Goal: Task Accomplishment & Management: Use online tool/utility

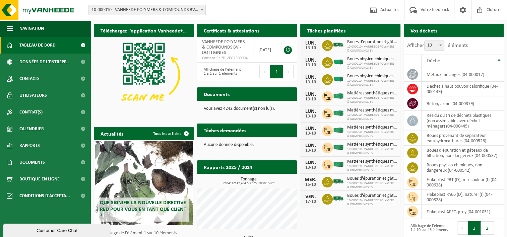
drag, startPoint x: 383, startPoint y: 220, endPoint x: 335, endPoint y: 222, distance: 47.3
click at [335, 222] on div "Téléchargez l'application Vanheede+ maintenant! Cachez Certificats & attestatio…" at bounding box center [298, 157] width 413 height 274
drag, startPoint x: 335, startPoint y: 223, endPoint x: 311, endPoint y: 223, distance: 23.8
click at [311, 223] on div "Téléchargez l'application Vanheede+ maintenant! Cachez Certificats & attestatio…" at bounding box center [298, 157] width 413 height 274
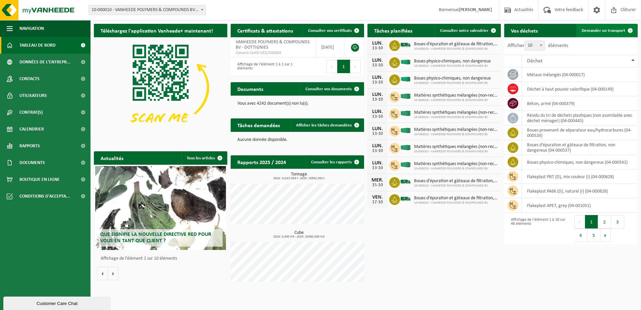
click at [512, 28] on span "Demander un transport" at bounding box center [604, 30] width 44 height 4
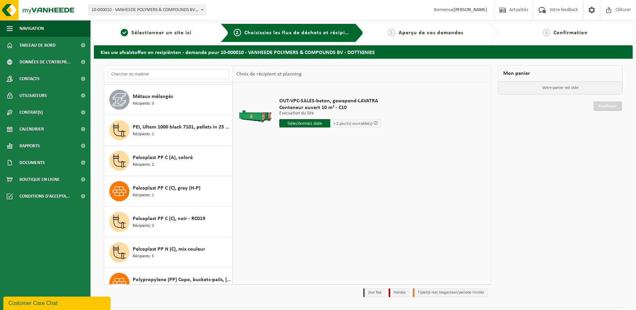
scroll to position [1003, 0]
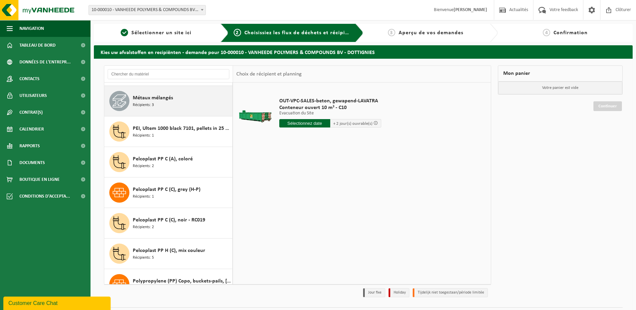
click at [157, 99] on span "Métaux mélangés" at bounding box center [153, 98] width 40 height 8
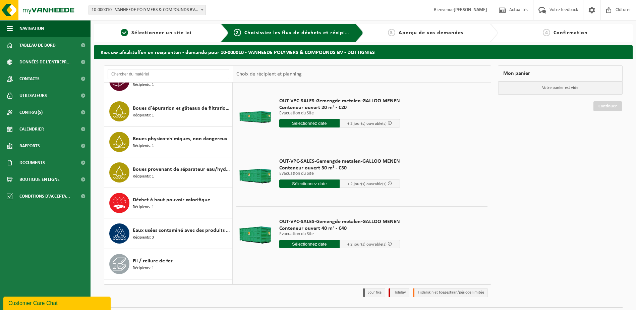
scroll to position [0, 0]
